Goal: Transaction & Acquisition: Purchase product/service

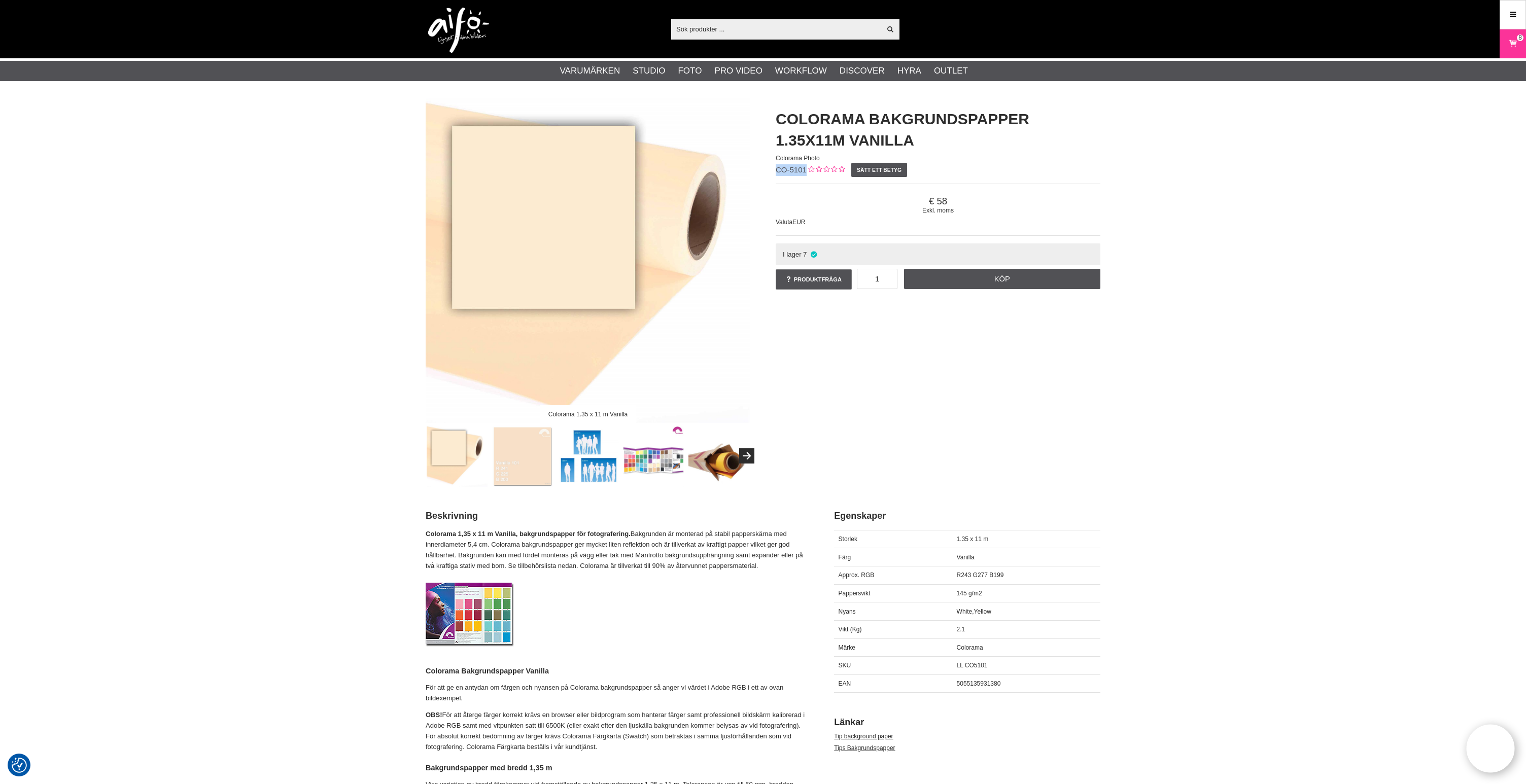
drag, startPoint x: 805, startPoint y: 170, endPoint x: 772, endPoint y: 171, distance: 33.0
click at [772, 171] on div "Colorama Bakgrundspapper 1.35x11m Vanilla Colorama Photo CO-5101 Sätt ett betyg…" at bounding box center [938, 200] width 350 height 204
copy span "CO-5101"
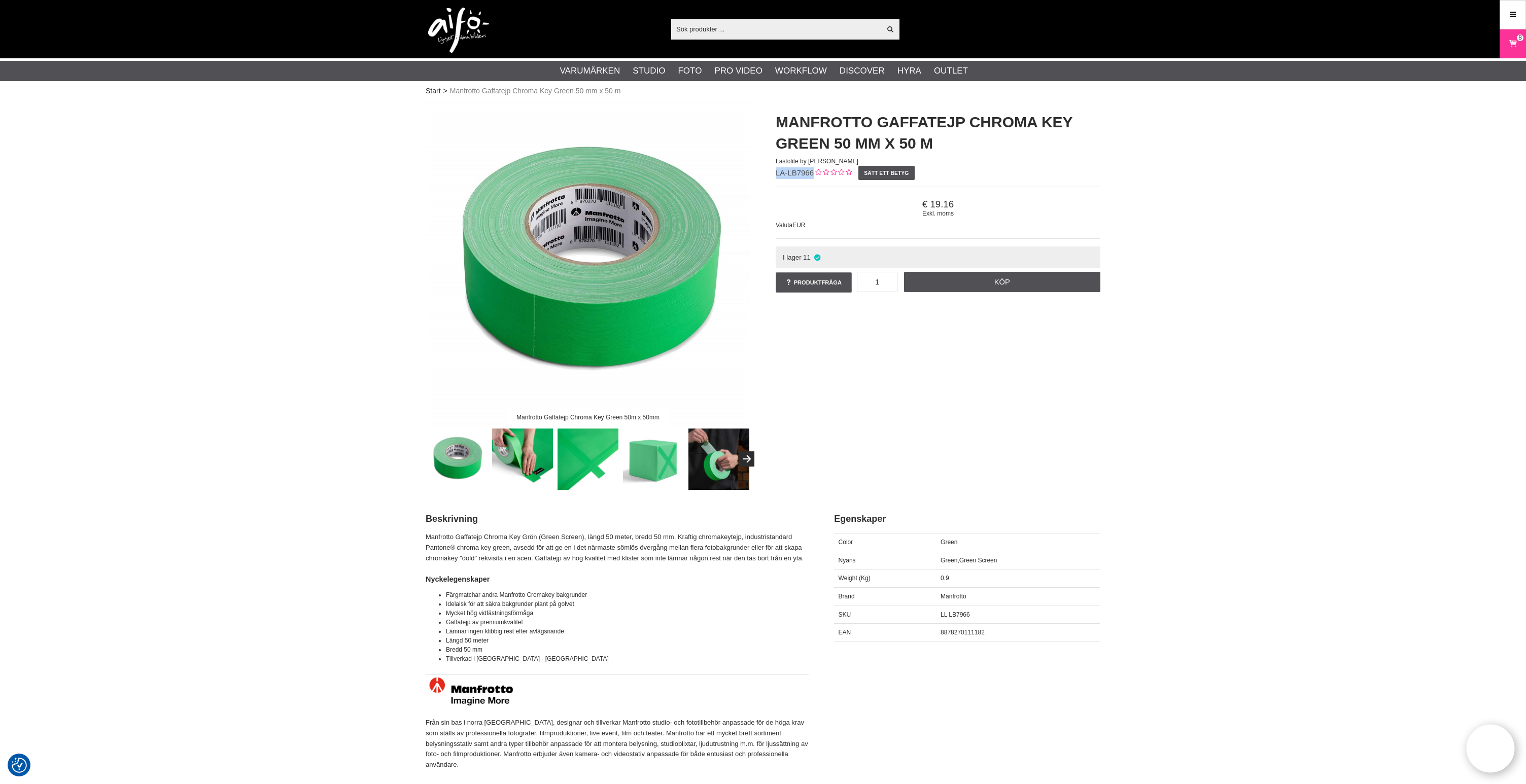
drag, startPoint x: 812, startPoint y: 172, endPoint x: 774, endPoint y: 176, distance: 38.2
click at [773, 174] on div "Manfrotto Gaffatejp Chroma Key Green 50 mm x 50 m Lastolite by Manfrotto LA-LB7…" at bounding box center [938, 203] width 350 height 204
copy span "LA-LB7966"
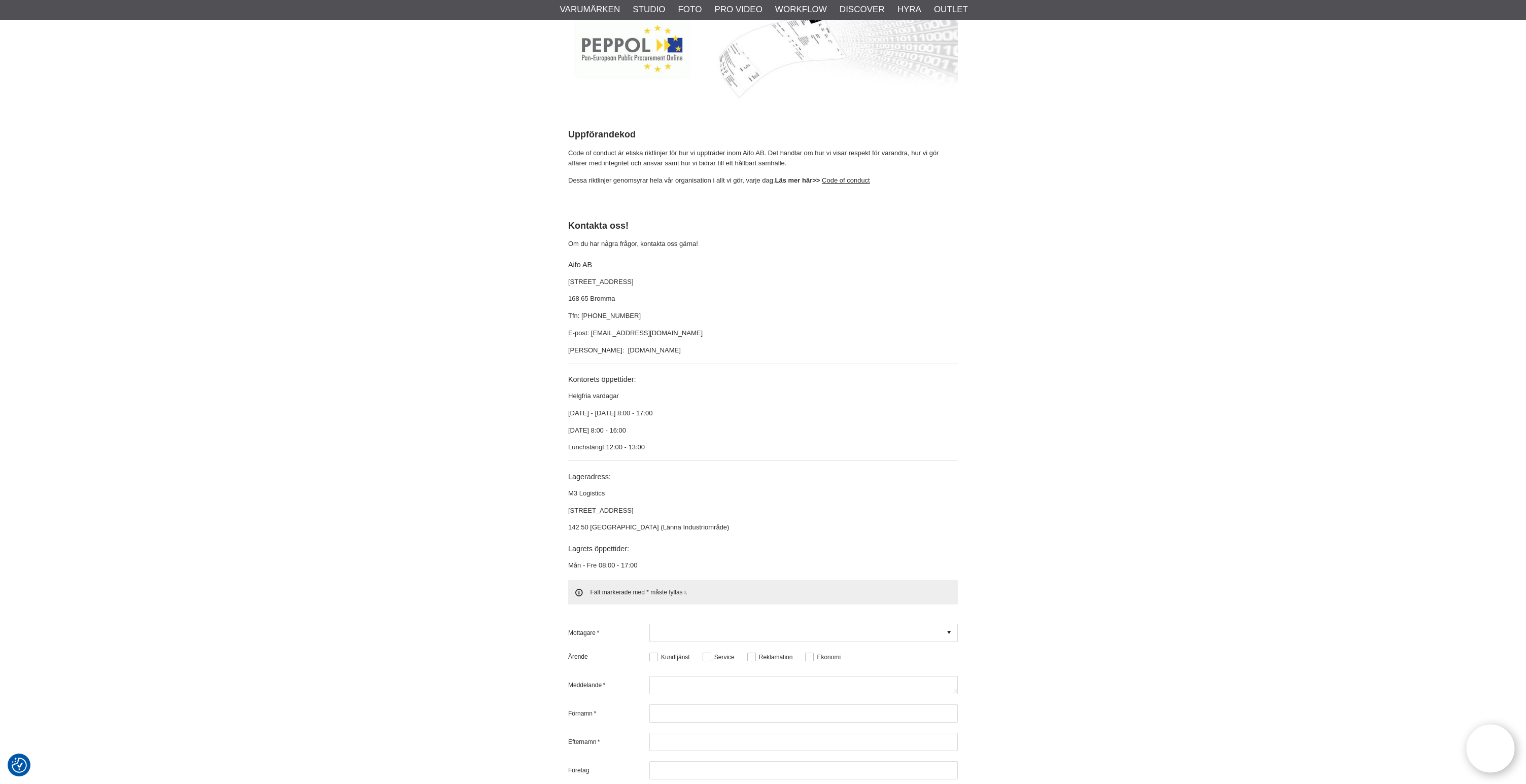
drag, startPoint x: 1112, startPoint y: 109, endPoint x: 1111, endPoint y: 115, distance: 6.1
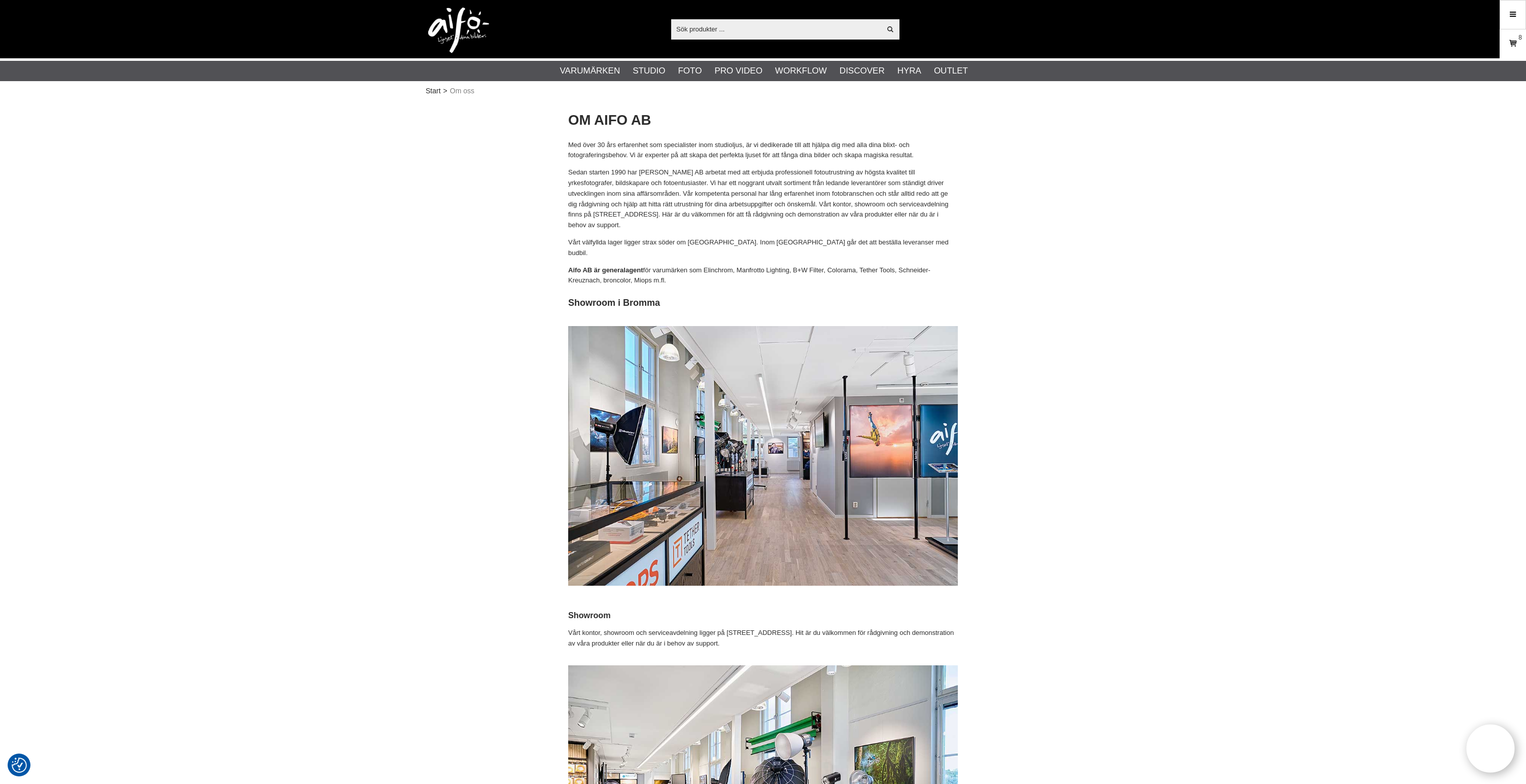
click at [1512, 41] on icon at bounding box center [1512, 44] width 10 height 11
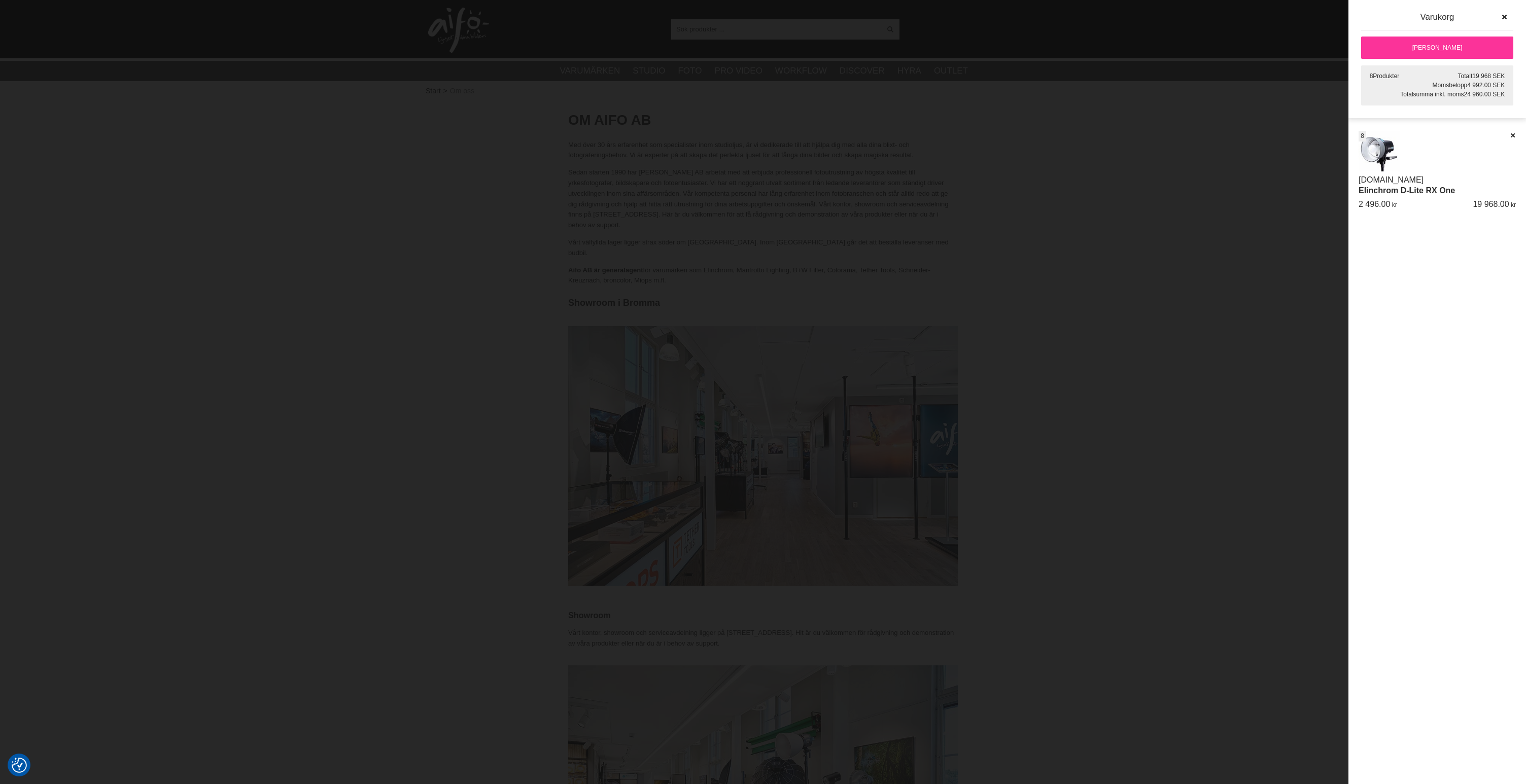
click at [1444, 45] on link "[PERSON_NAME]" at bounding box center [1437, 47] width 152 height 23
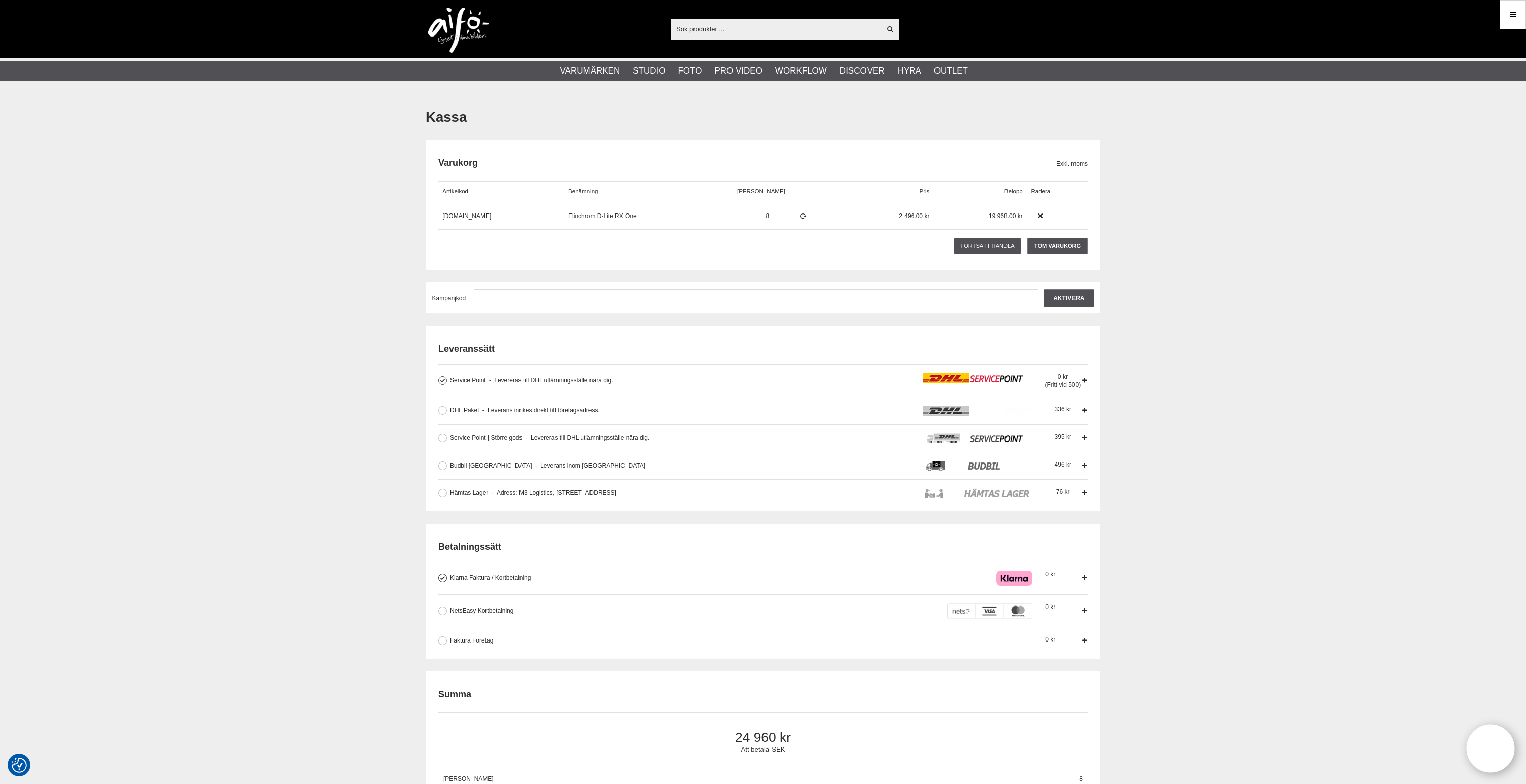
click at [1236, 155] on div "Kassa Varukorg Exkl. moms Artikelkod Benämning Antal Pris Rabatt Belopp Radera …" at bounding box center [763, 781] width 1526 height 1365
click at [1510, 18] on icon at bounding box center [1512, 14] width 9 height 11
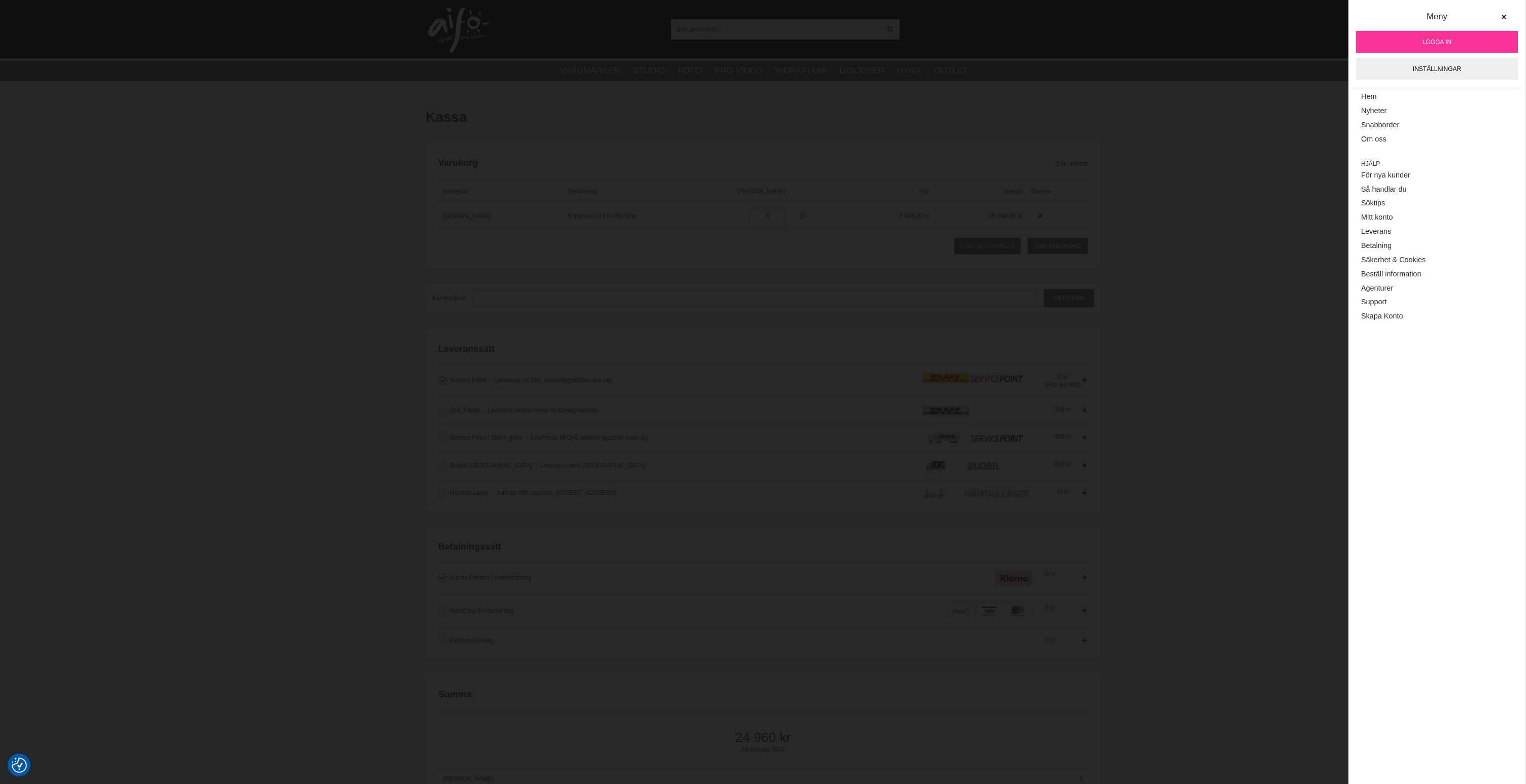
click at [1215, 185] on div "Kassa Varukorg Exkl. moms Artikelkod Benämning Antal Pris Rabatt Belopp Radera …" at bounding box center [763, 781] width 1526 height 1365
click at [1253, 121] on div "Kassa Varukorg Exkl. moms Artikelkod Benämning Antal Pris Rabatt Belopp Radera …" at bounding box center [763, 781] width 1526 height 1365
click at [1213, 226] on div "Kassa Varukorg Exkl. moms Artikelkod Benämning Antal Pris Rabatt Belopp Radera …" at bounding box center [763, 781] width 1526 height 1365
click at [1507, 18] on icon at bounding box center [1503, 17] width 7 height 7
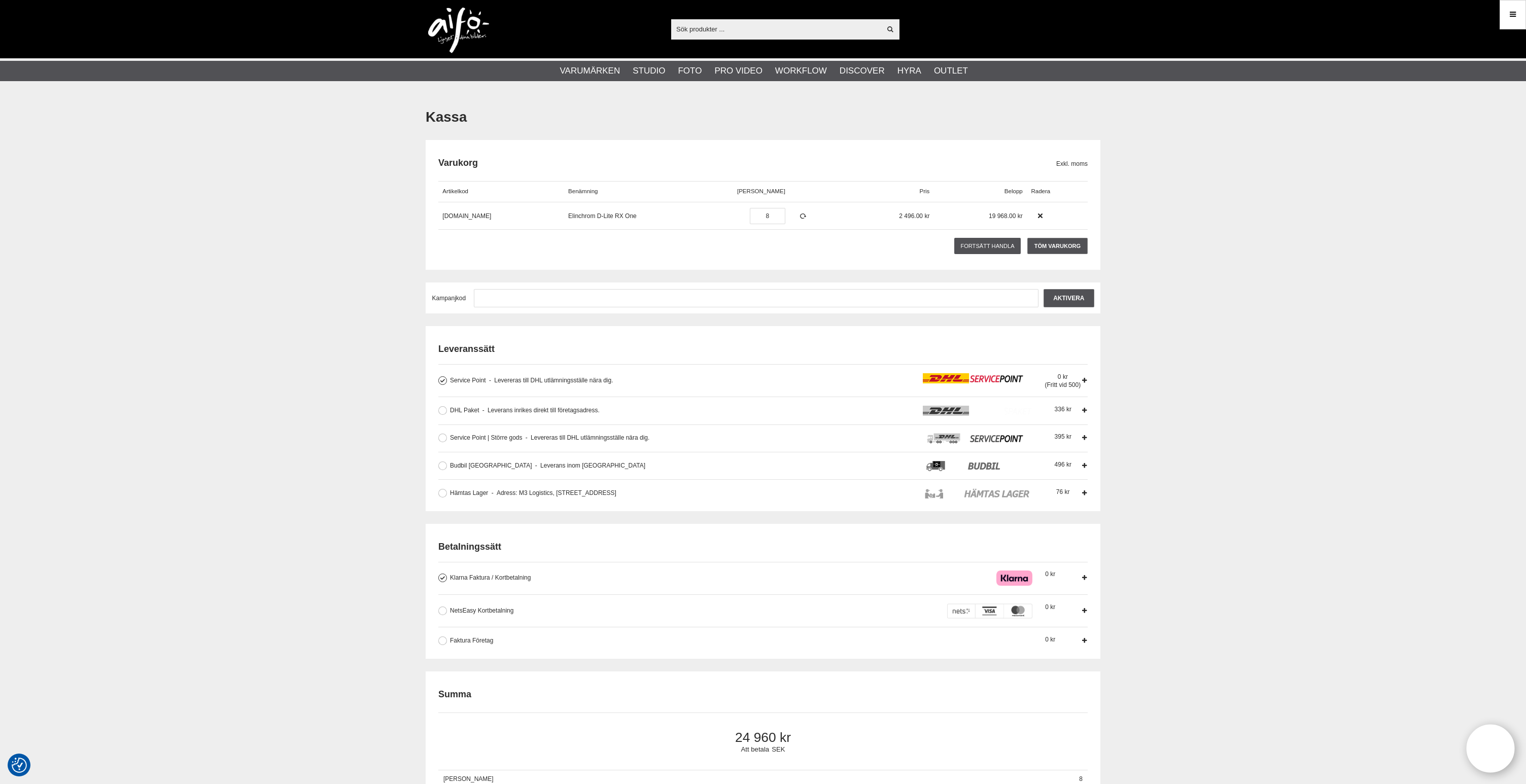
click at [1222, 310] on div "Kassa Varukorg Exkl. moms Artikelkod Benämning Antal Pris Rabatt Belopp Radera …" at bounding box center [763, 781] width 1526 height 1365
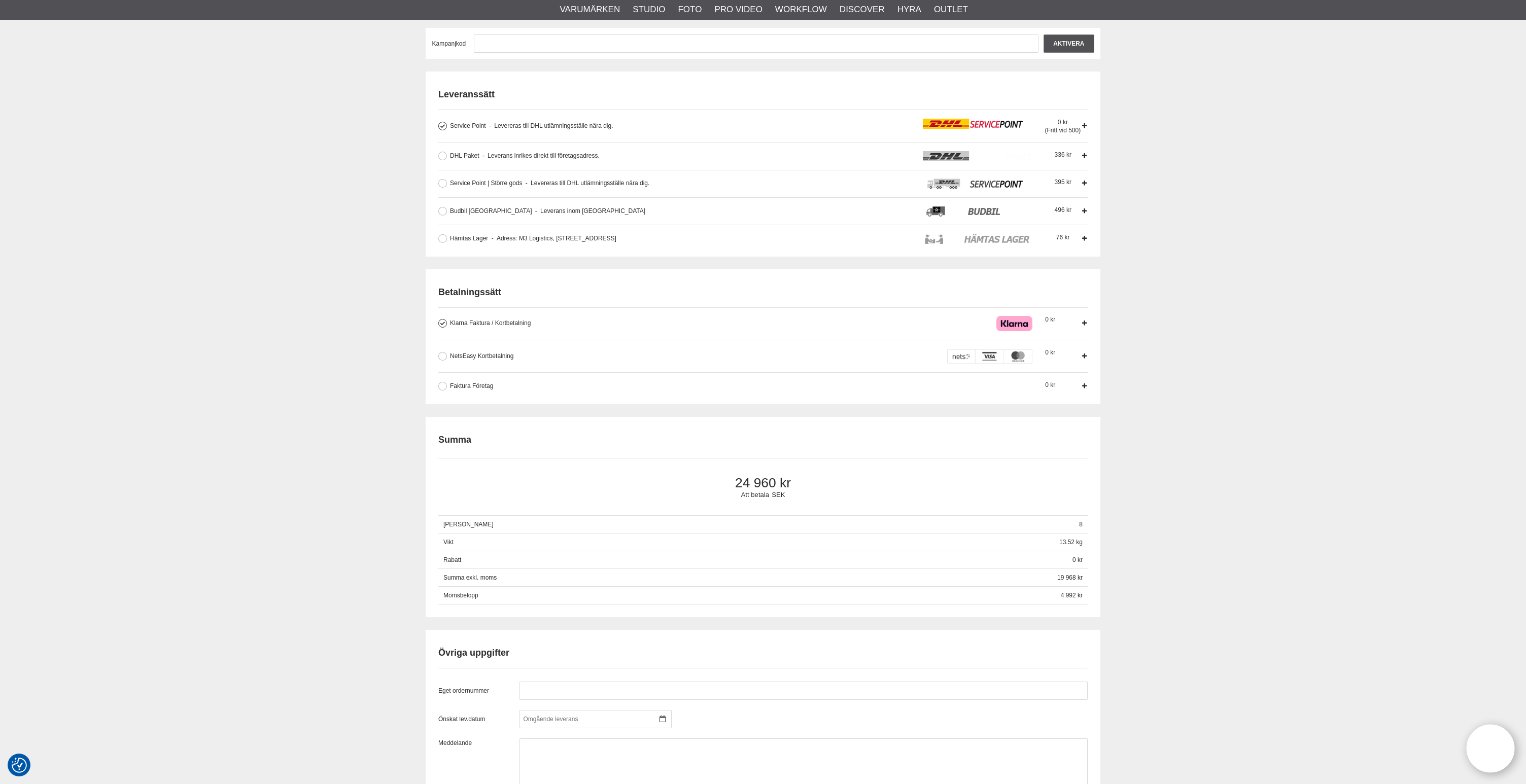
scroll to position [257, 0]
click at [1238, 322] on div "Kassa Varukorg Exkl. moms Artikelkod Benämning Antal Pris Rabatt Belopp Radera …" at bounding box center [763, 524] width 1526 height 1365
click at [1238, 320] on div "Kassa Varukorg Exkl. moms Artikelkod Benämning Antal Pris Rabatt Belopp Radera …" at bounding box center [763, 524] width 1526 height 1365
click at [1247, 320] on div "Kassa Varukorg Exkl. moms Artikelkod Benämning Antal Pris Rabatt Belopp Radera …" at bounding box center [763, 524] width 1526 height 1365
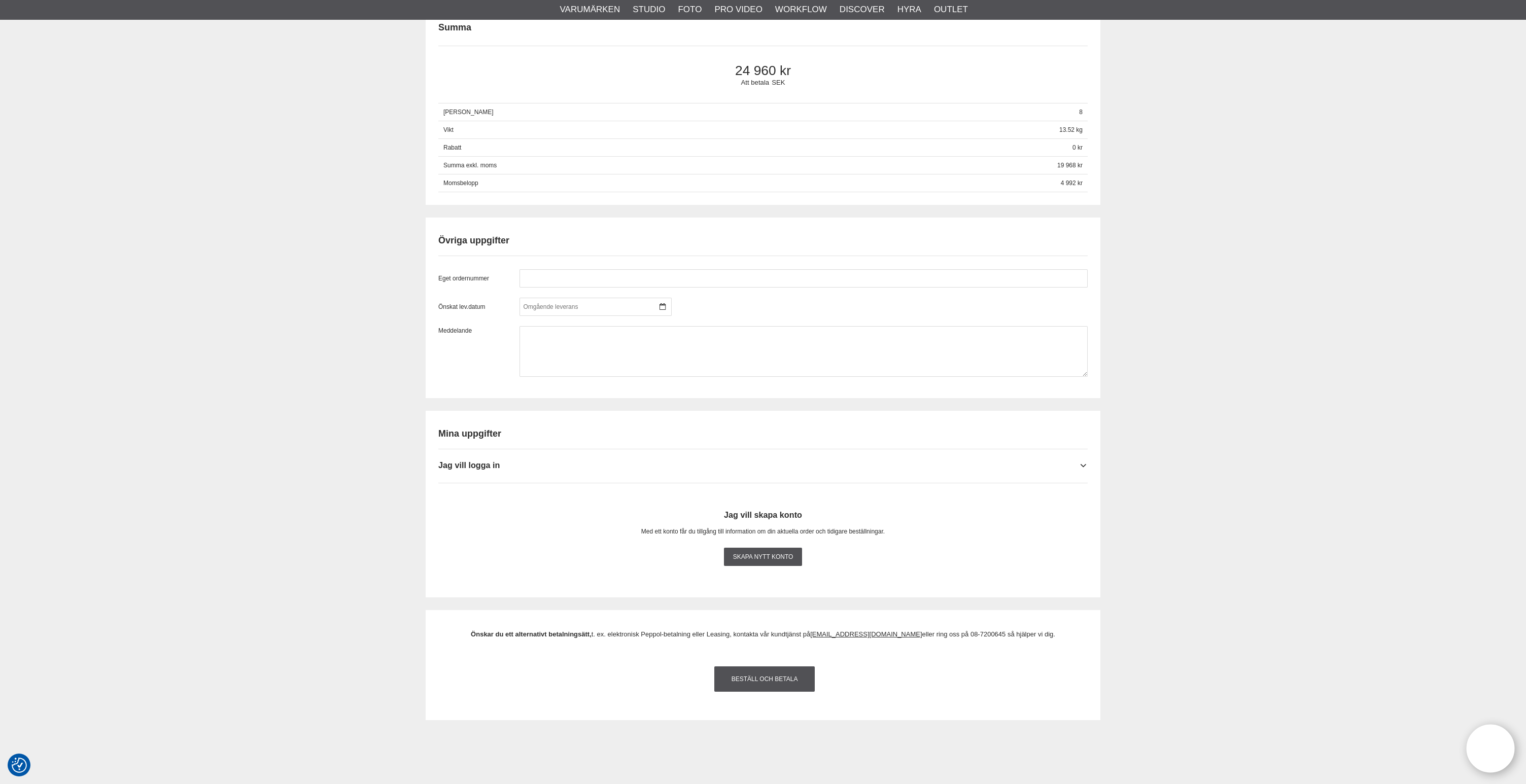
scroll to position [668, 0]
click at [1216, 329] on div "Kassa Varukorg Exkl. moms Artikelkod Benämning Antal Pris Rabatt Belopp Radera …" at bounding box center [763, 112] width 1526 height 1365
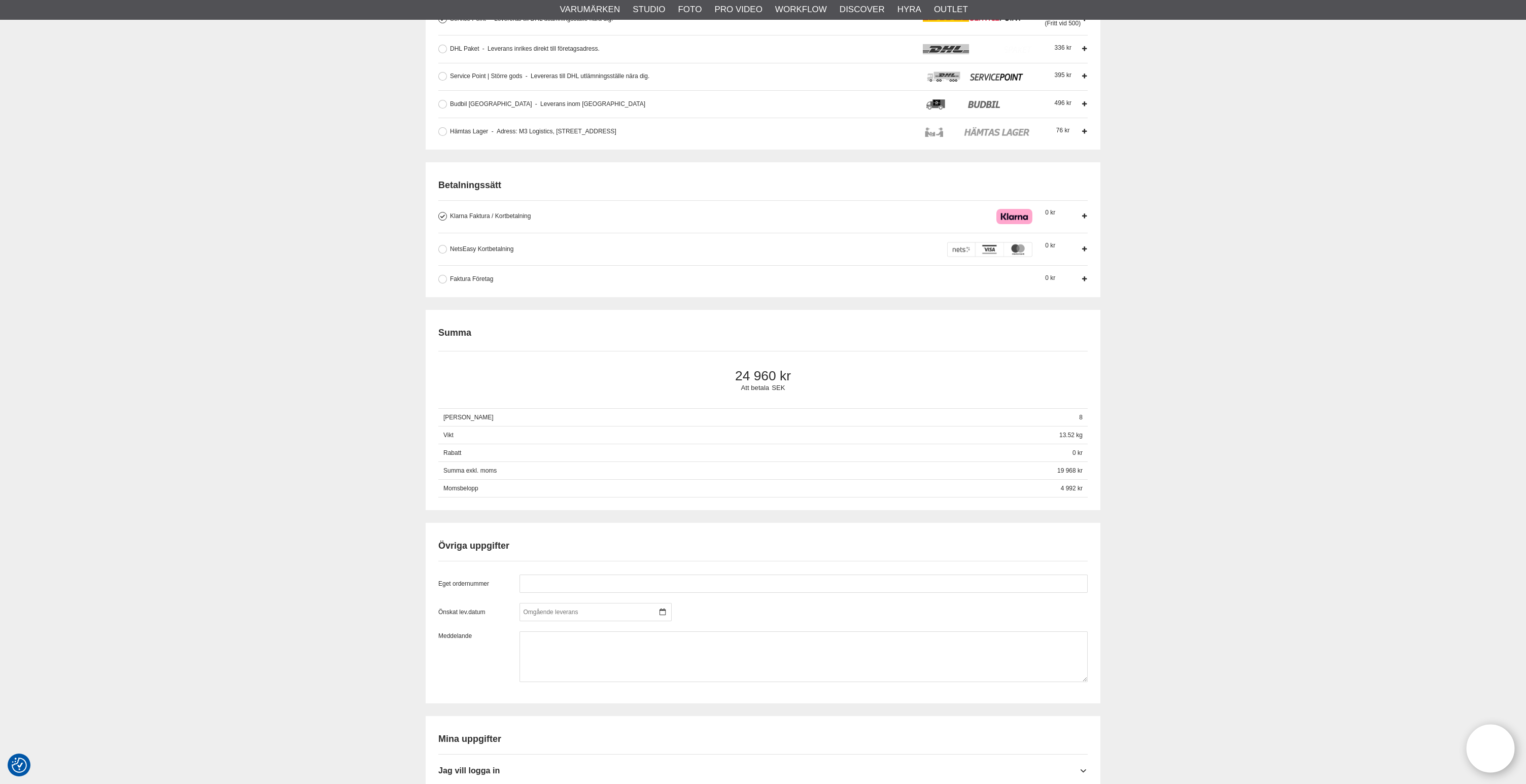
scroll to position [363, 0]
click at [1220, 328] on div "Kassa Varukorg Exkl. moms Artikelkod Benämning Antal Pris Rabatt Belopp Radera …" at bounding box center [763, 418] width 1526 height 1365
click at [1203, 321] on div "Kassa Varukorg Exkl. moms Artikelkod Benämning Antal Pris Rabatt Belopp Radera …" at bounding box center [763, 418] width 1526 height 1365
click at [1289, 127] on div "Kassa Varukorg Exkl. moms Artikelkod Benämning Antal Pris Rabatt Belopp Radera …" at bounding box center [763, 418] width 1526 height 1365
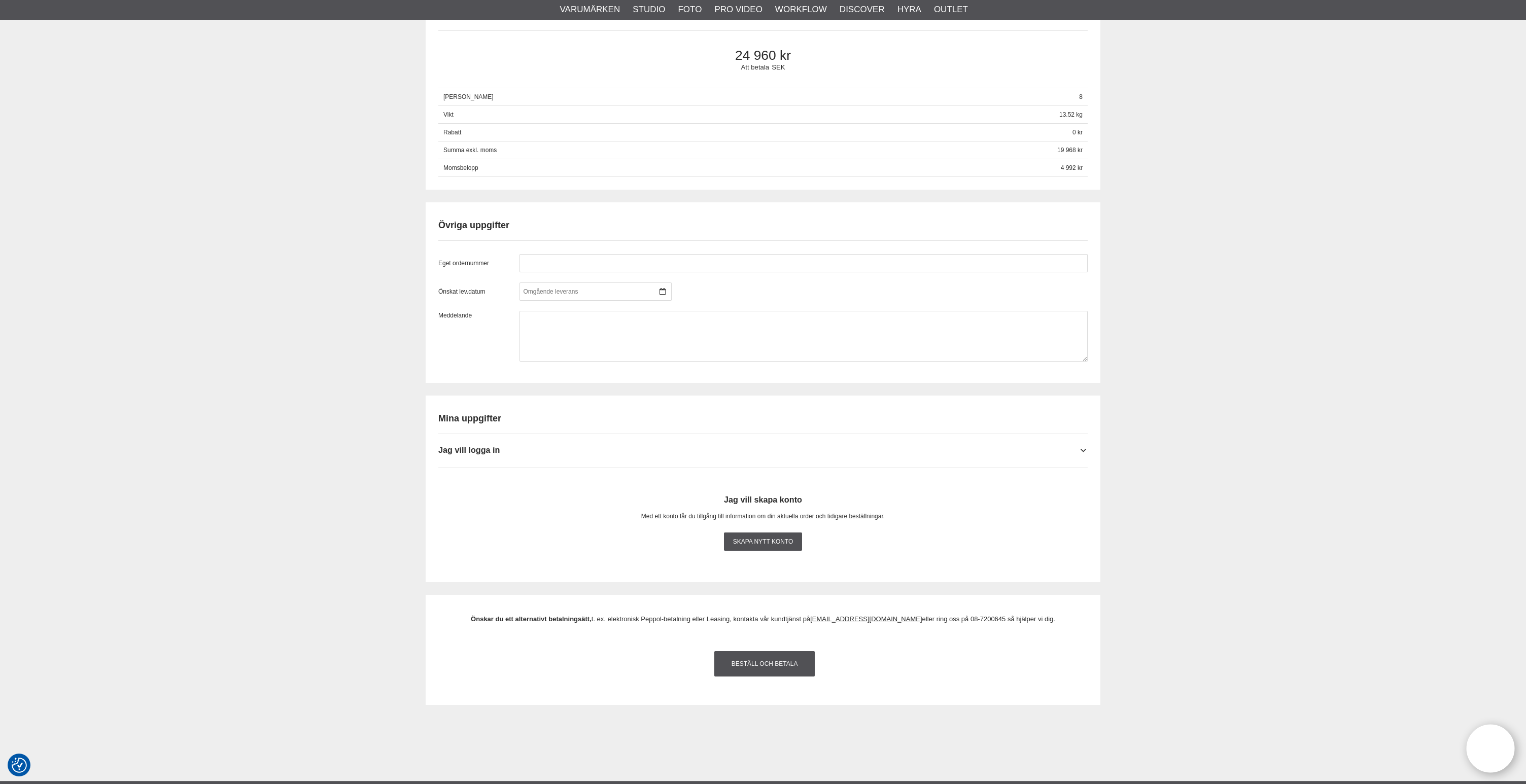
scroll to position [718, 0]
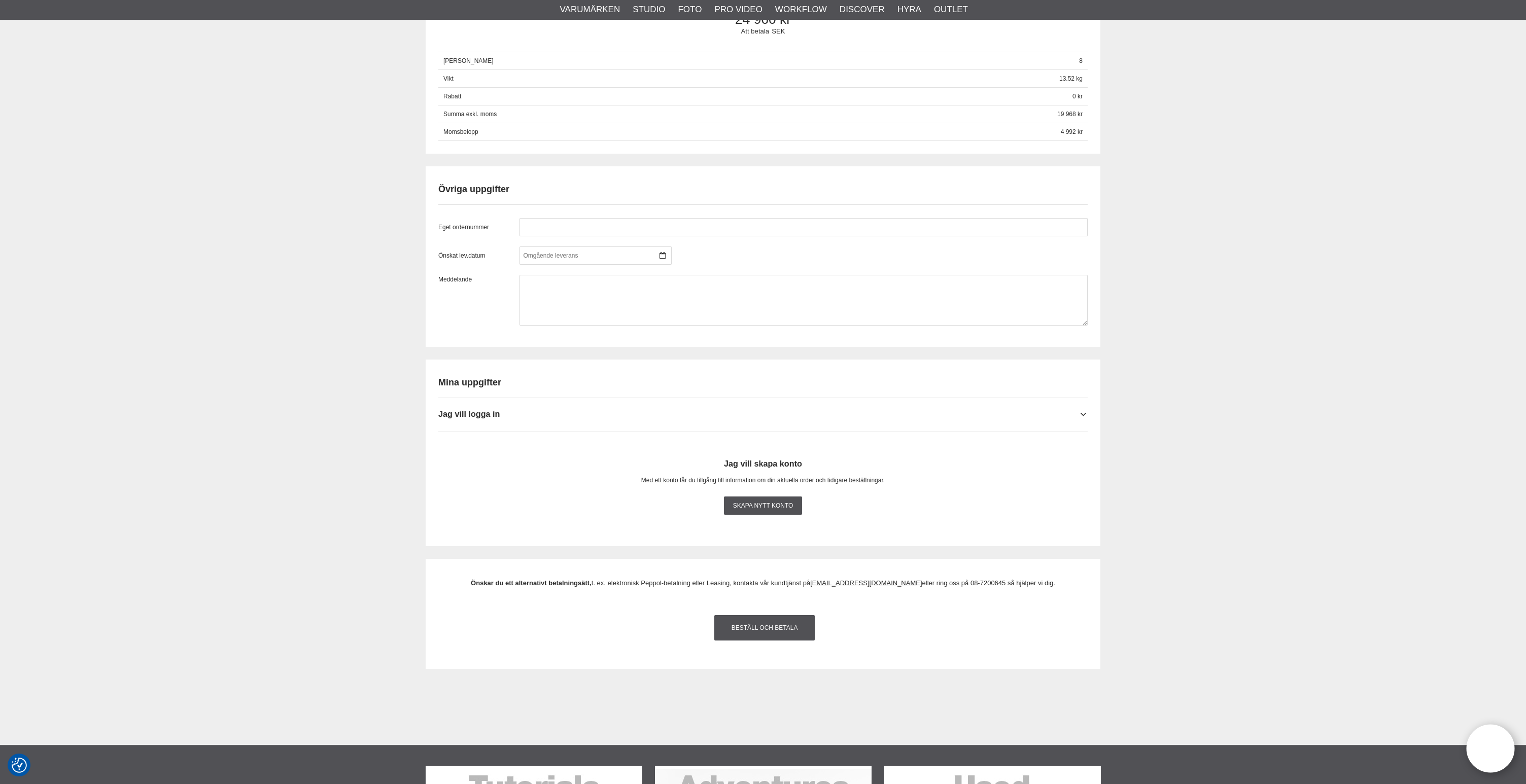
click at [1207, 270] on div "Kassa Varukorg Exkl. moms Artikelkod Benämning Antal Pris Rabatt Belopp Radera …" at bounding box center [763, 62] width 1526 height 1365
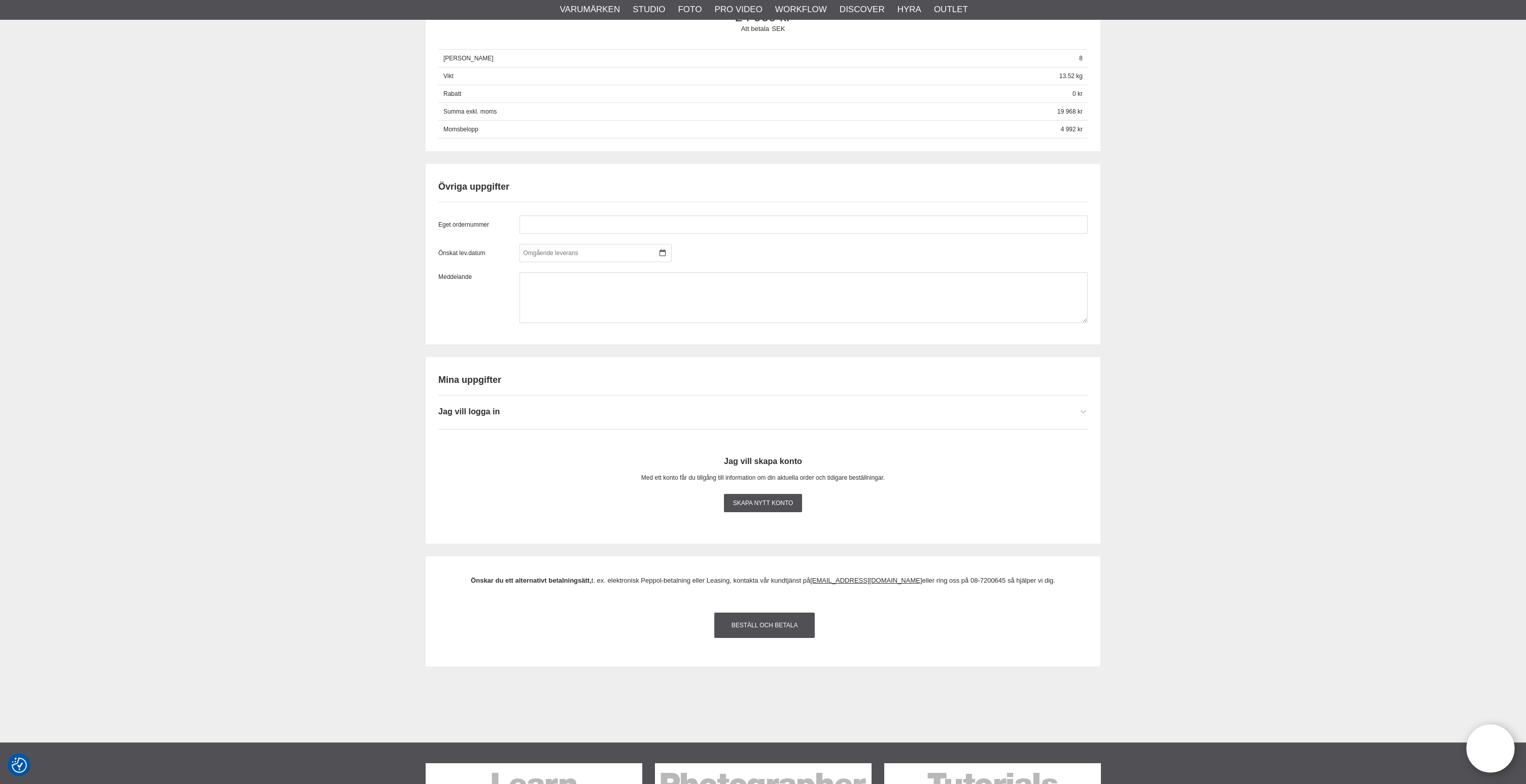
click at [1067, 420] on div "Jag vill logga in" at bounding box center [763, 408] width 650 height 25
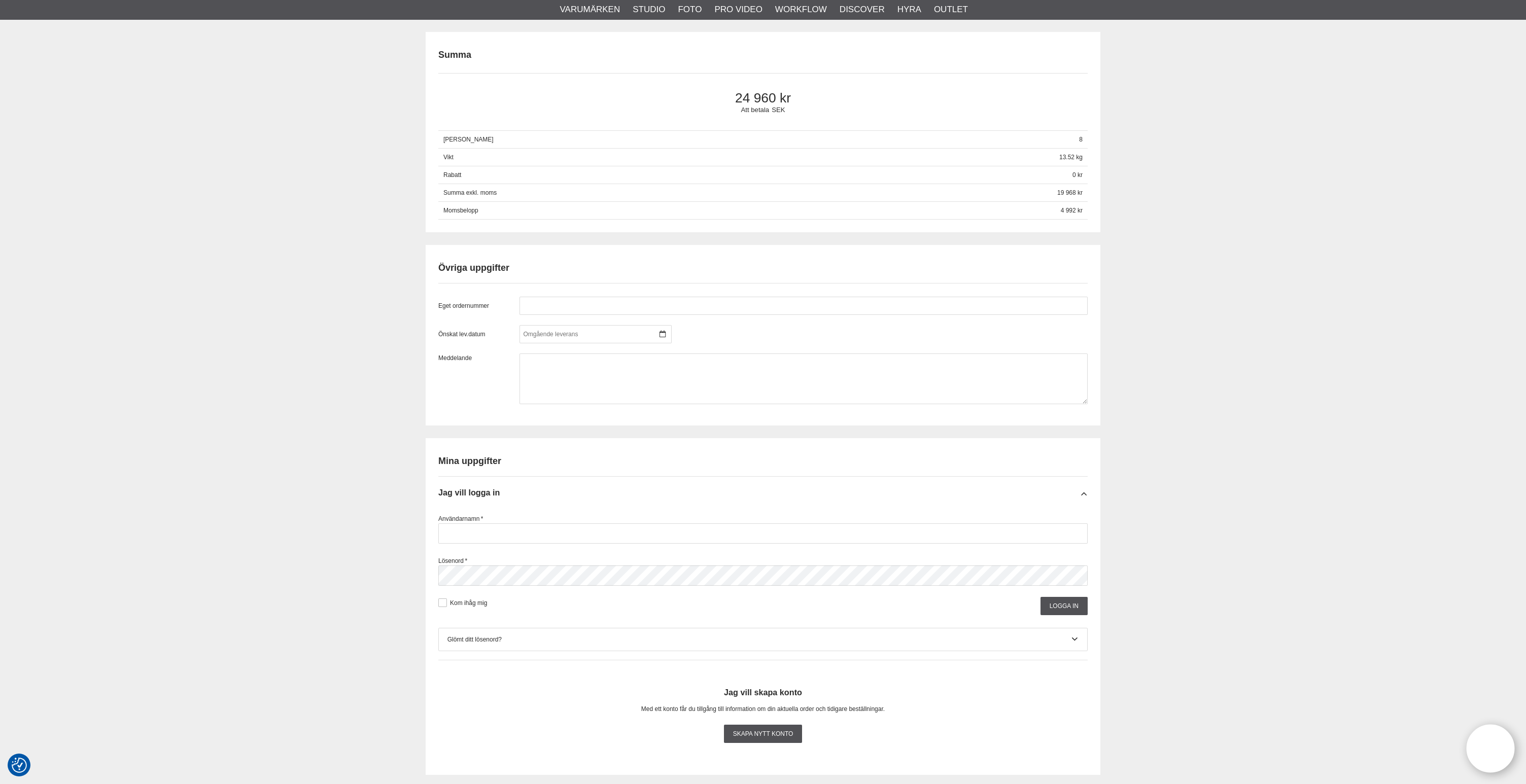
scroll to position [644, 0]
click at [475, 463] on h2 "Mina uppgifter" at bounding box center [763, 457] width 650 height 13
click at [481, 463] on h2 "Mina uppgifter" at bounding box center [763, 457] width 650 height 13
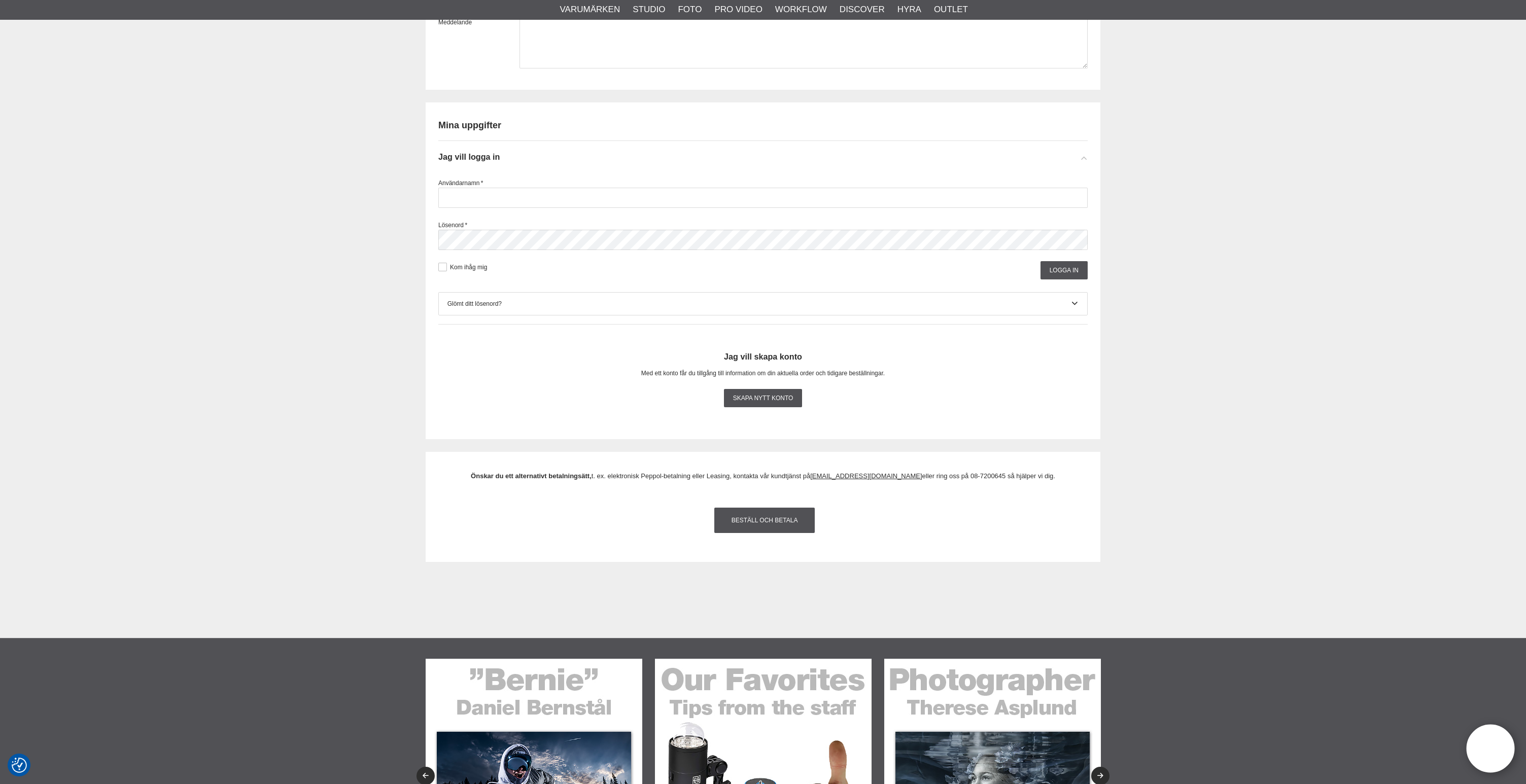
scroll to position [979, 0]
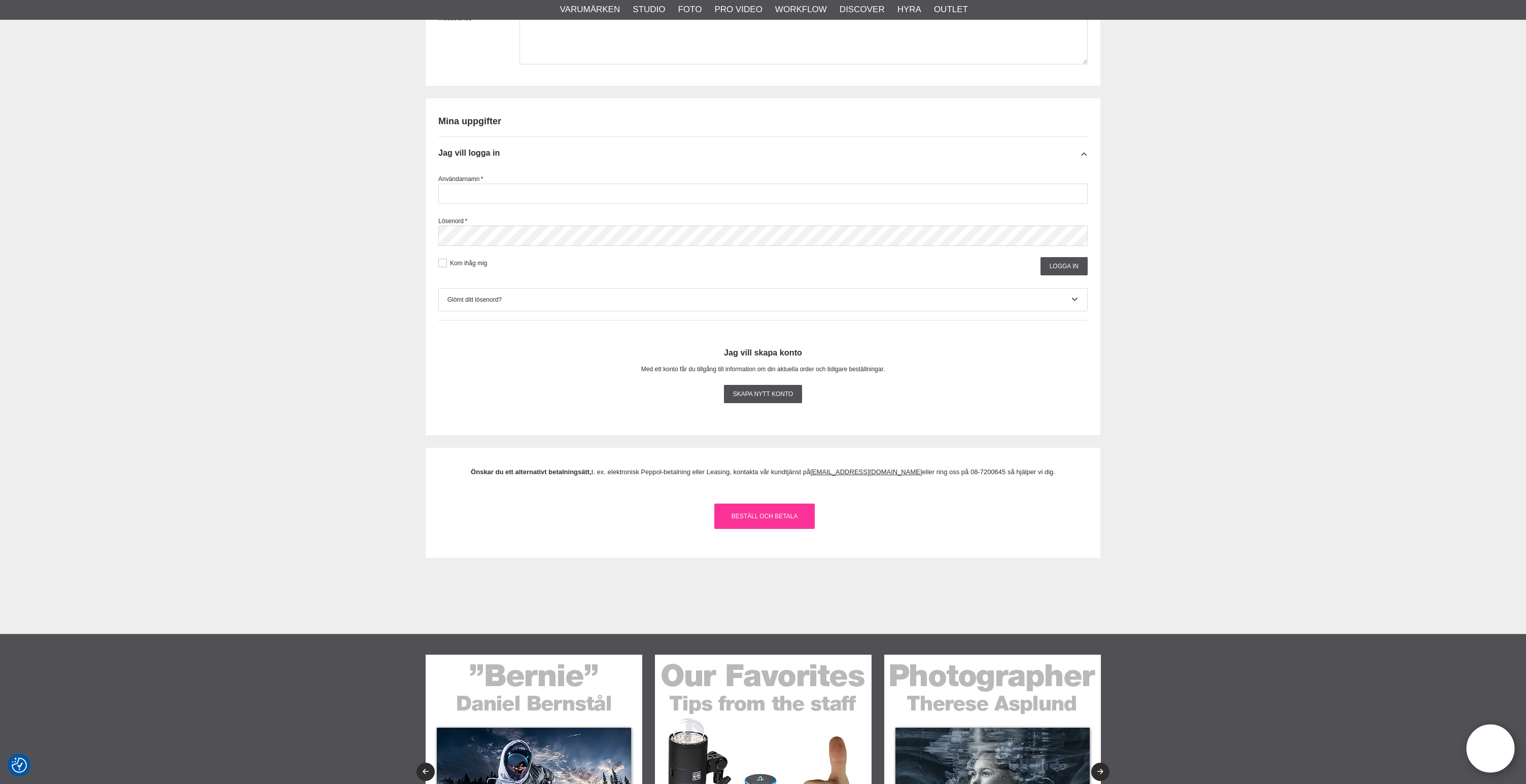
click at [782, 529] on link "Beställ och Betala" at bounding box center [764, 516] width 101 height 25
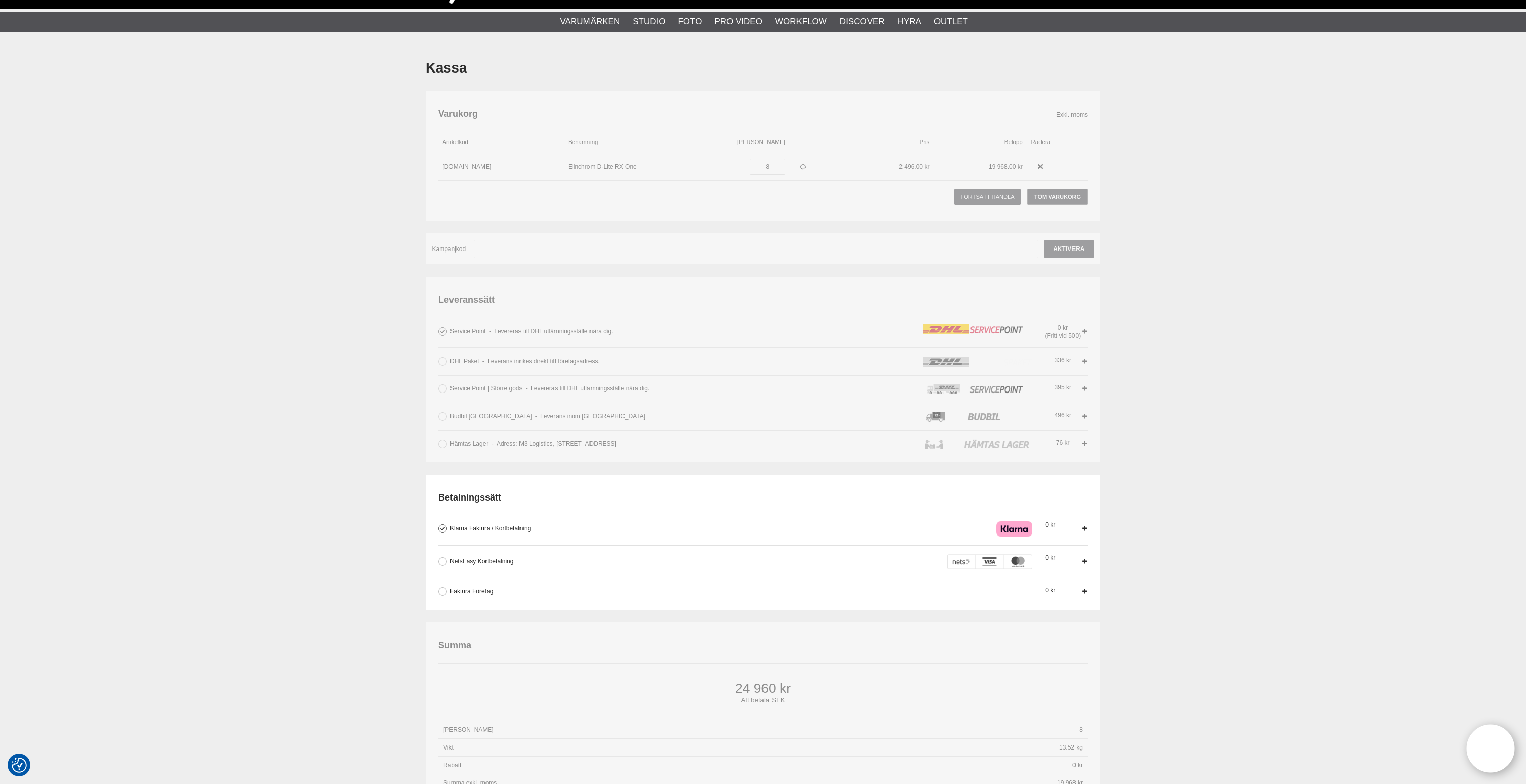
scroll to position [0, 0]
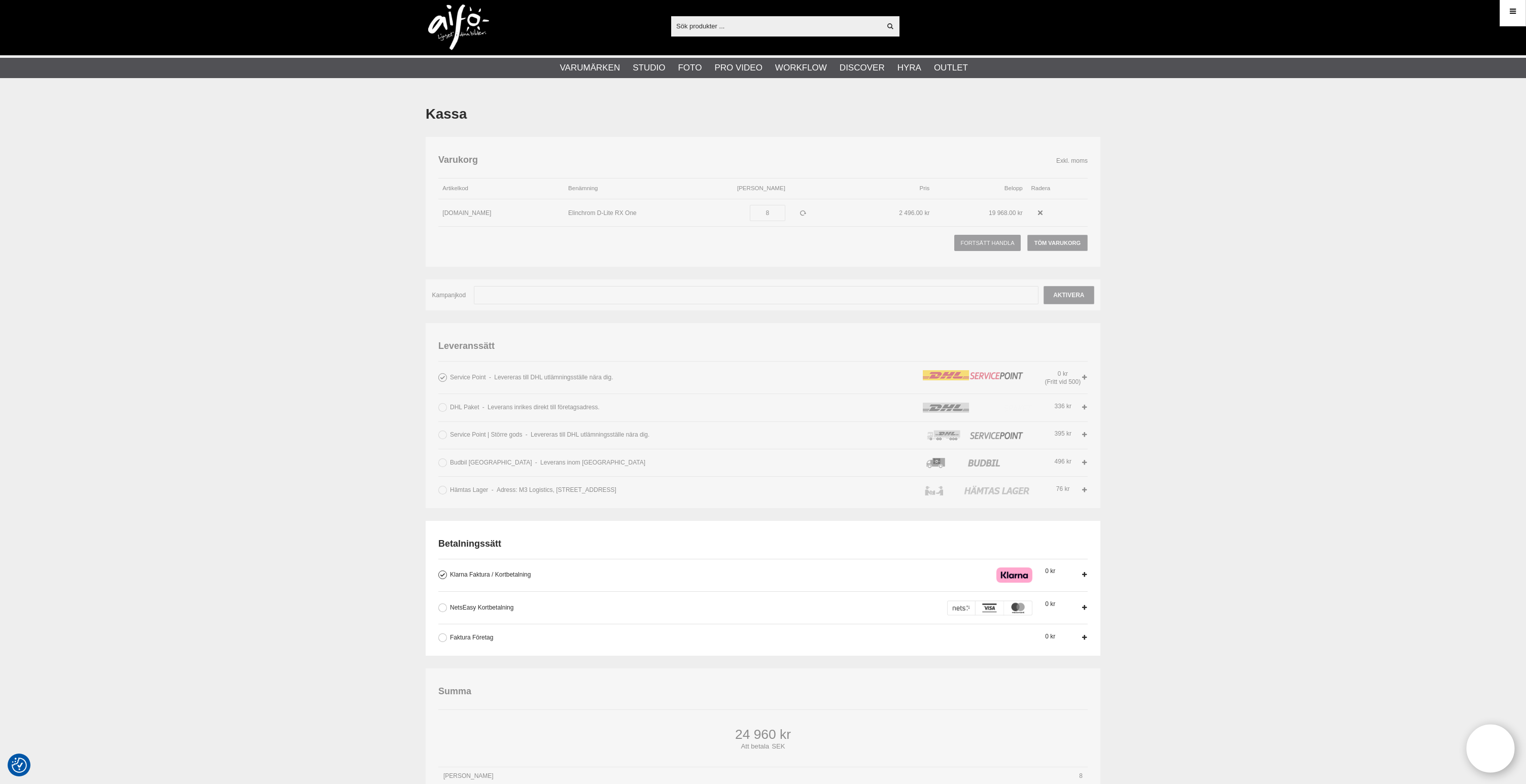
scroll to position [4, 0]
